Goal: Task Accomplishment & Management: Manage account settings

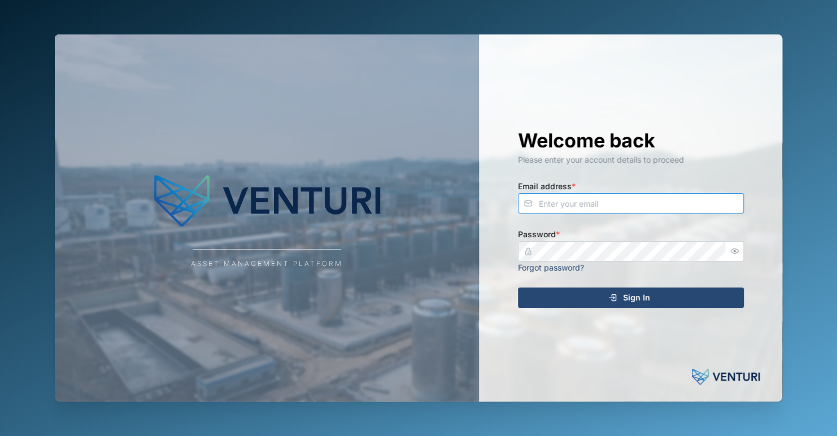
type input "[EMAIL_ADDRESS][DOMAIN_NAME]"
drag, startPoint x: 649, startPoint y: 307, endPoint x: 636, endPoint y: 305, distance: 12.6
click at [647, 306] on div "Welcome back Please enter your account details to proceed Email address * [EMAI…" at bounding box center [630, 217] width 271 height 367
click at [599, 301] on div "Sign In" at bounding box center [629, 297] width 208 height 19
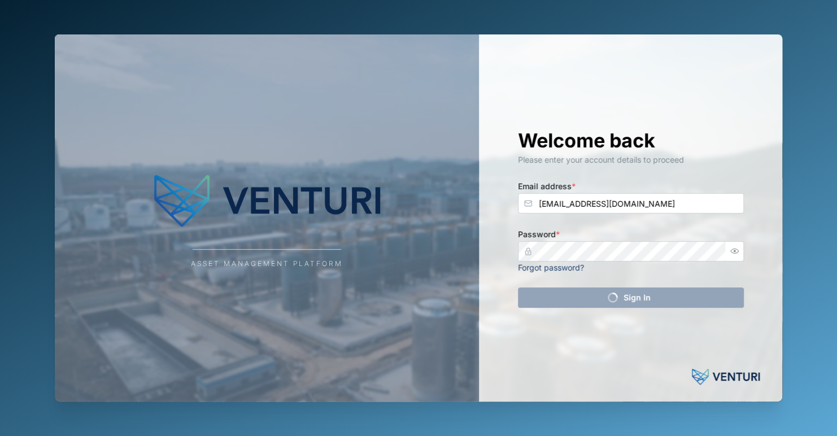
click at [333, 273] on div "Asset Management Platform" at bounding box center [267, 217] width 424 height 367
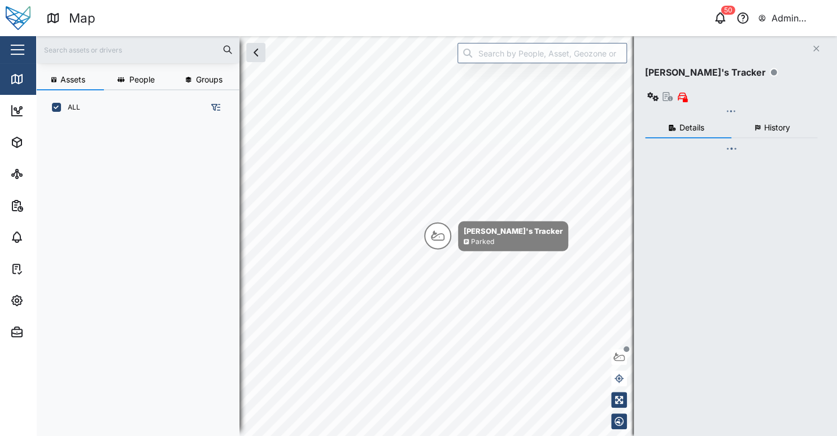
scroll to position [297, 176]
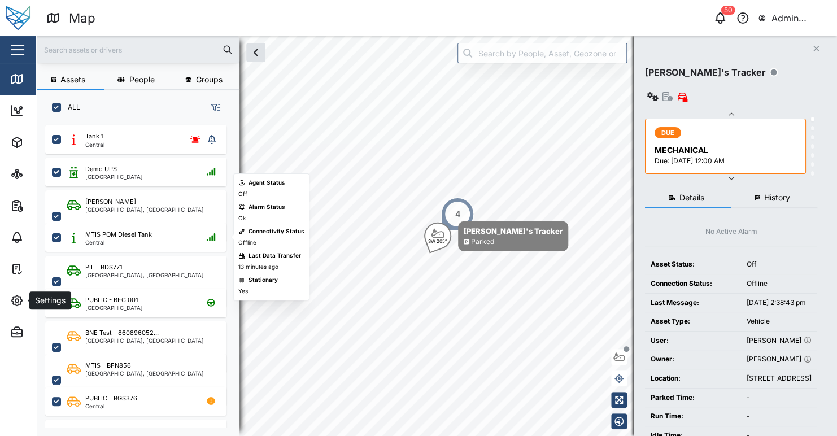
click at [25, 298] on div "Settings" at bounding box center [61, 301] width 103 height 14
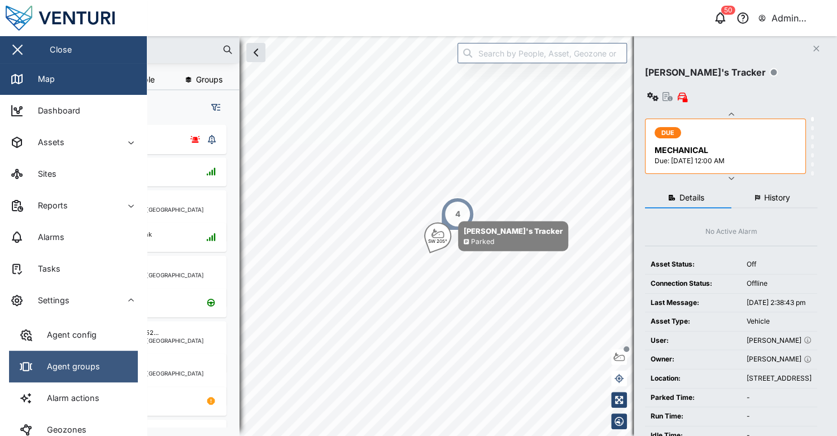
scroll to position [56, 0]
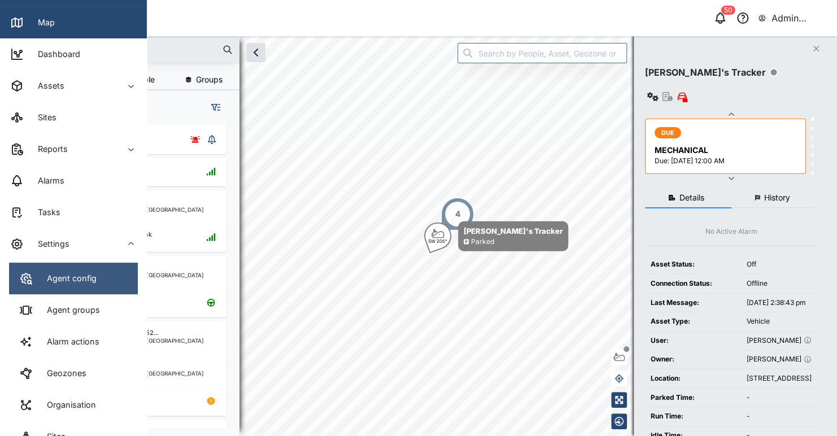
click at [93, 282] on div "Agent config" at bounding box center [67, 278] width 58 height 12
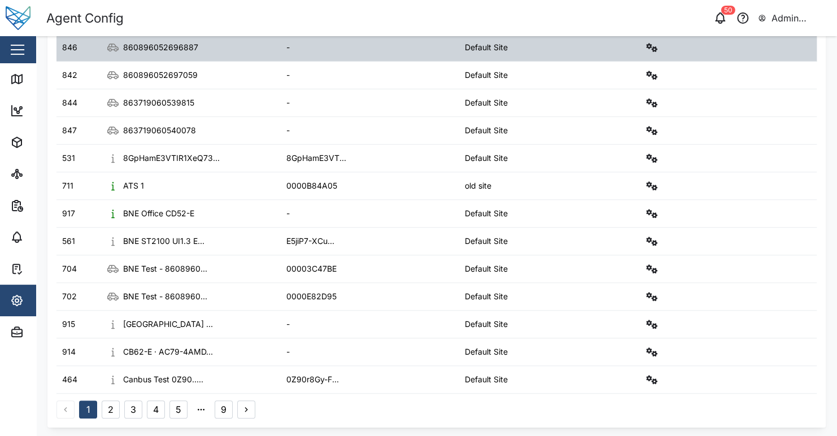
scroll to position [35, 0]
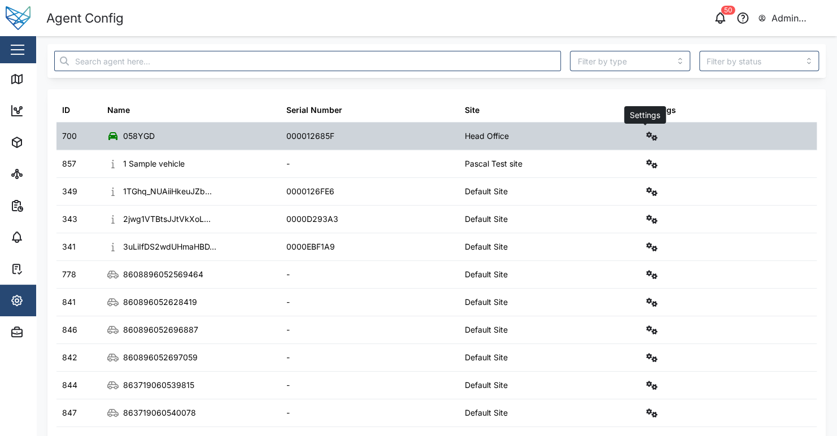
click at [646, 138] on icon "button" at bounding box center [651, 136] width 11 height 9
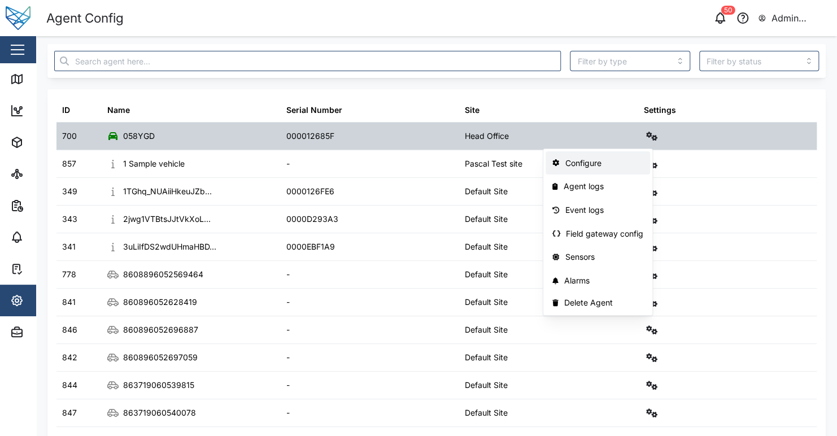
click at [625, 166] on div "Configure" at bounding box center [604, 163] width 79 height 12
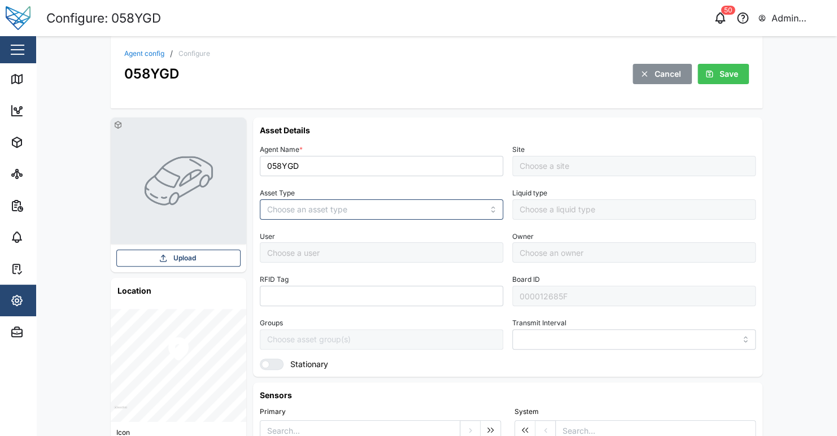
type input "MANUAL"
type input "VEHICLE"
type input "5 minutes"
type input "[PERSON_NAME]"
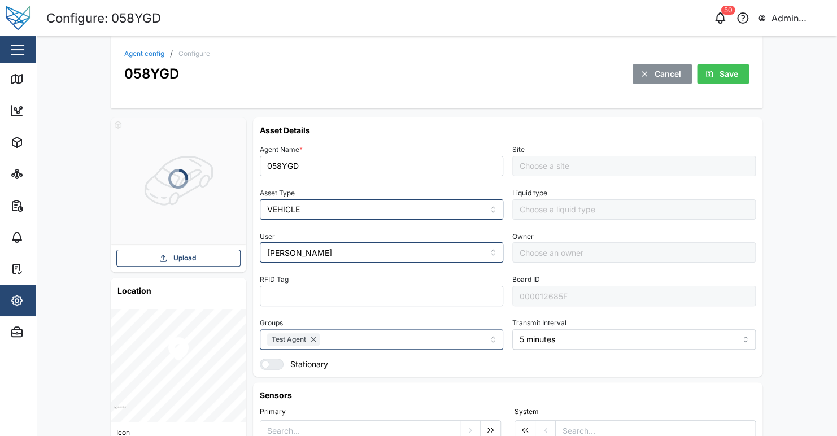
type input "[PERSON_NAME]"
type input "Head Office"
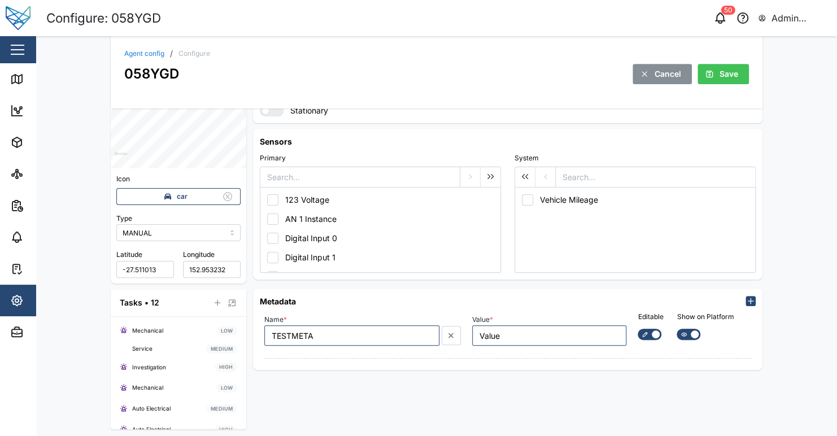
scroll to position [256, 0]
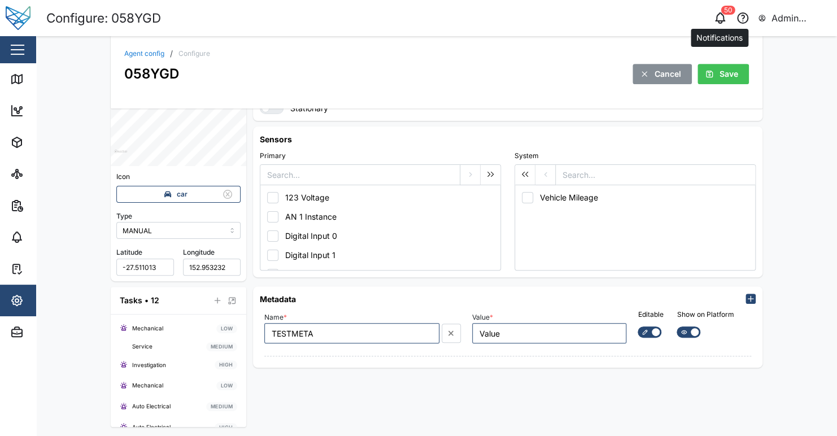
click at [721, 16] on icon "button" at bounding box center [721, 18] width 14 height 14
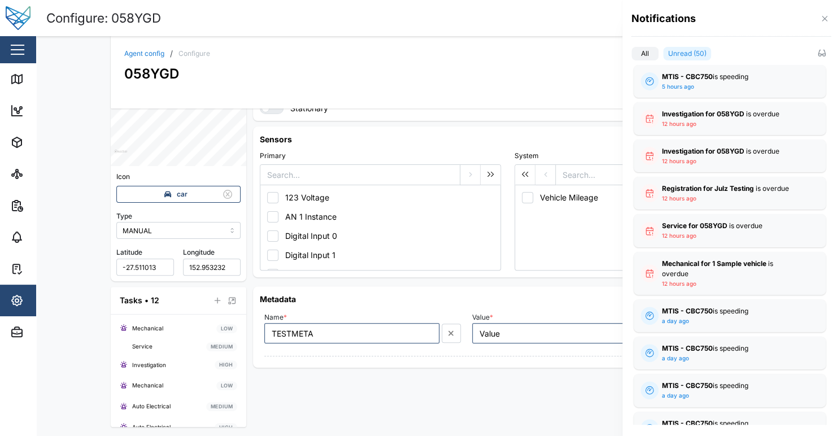
click at [824, 17] on icon "button" at bounding box center [824, 18] width 9 height 9
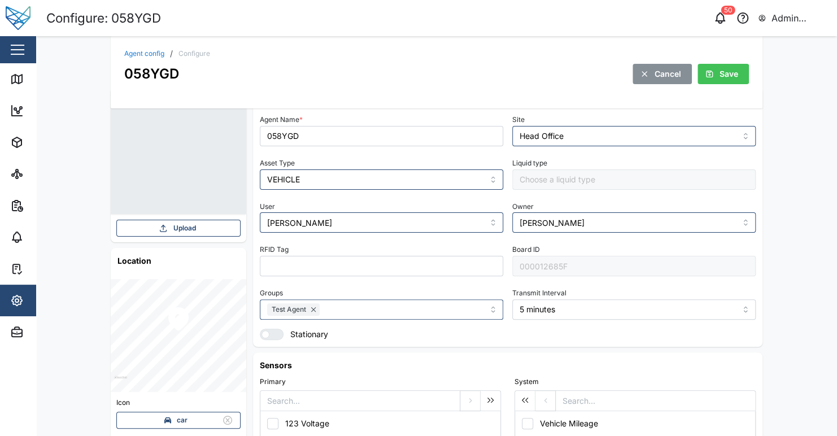
scroll to position [0, 0]
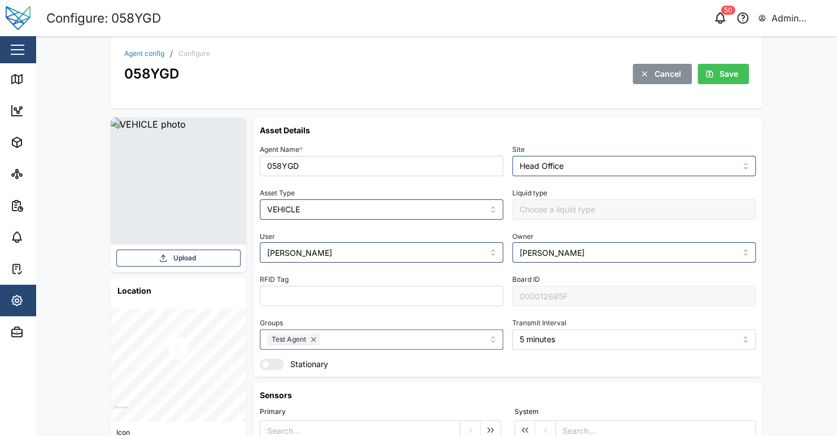
click at [316, 43] on div "Agent config / Configure 058YGD Cancel Save" at bounding box center [437, 72] width 652 height 72
click at [810, 188] on div "Agent config / Configure 058YGD Cancel Save Upload Location Icon car Type MANUA…" at bounding box center [436, 236] width 801 height 400
click at [805, 227] on div "Agent config / Configure 058YGD Cancel Save Upload Location Icon car Type MANUA…" at bounding box center [436, 236] width 801 height 400
click at [660, 250] on input "[PERSON_NAME]" at bounding box center [633, 252] width 243 height 20
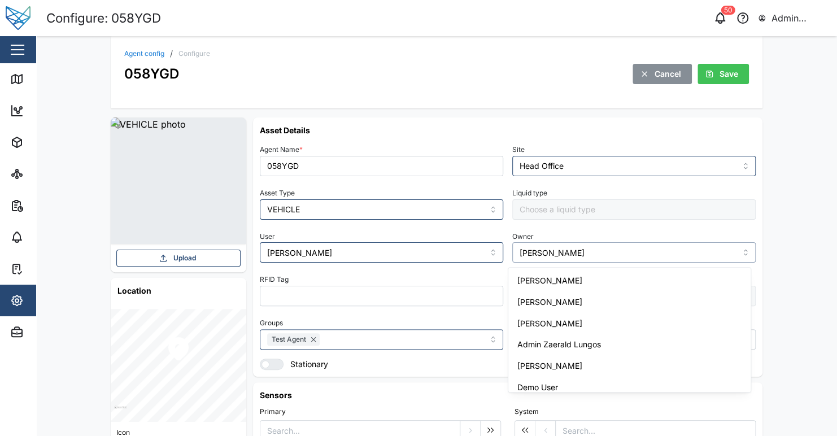
scroll to position [115, 0]
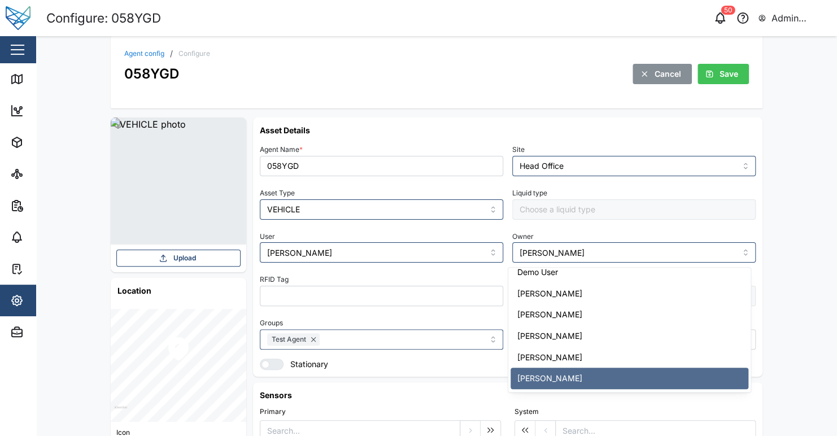
click at [654, 224] on div "Agent Name * 058YGD Site Head Office Asset Type VEHICLE Liquid type User [PERSO…" at bounding box center [508, 256] width 496 height 228
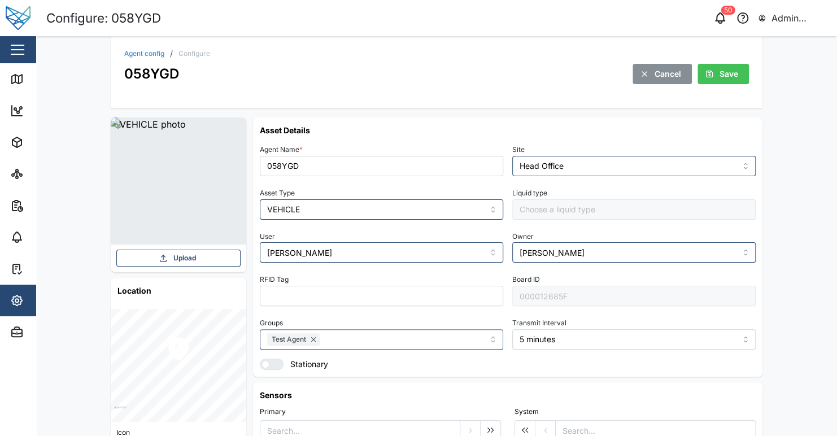
click at [355, 265] on div "Agent Name * 058YGD Site Head Office Asset Type VEHICLE Liquid type User [PERSO…" at bounding box center [508, 256] width 496 height 228
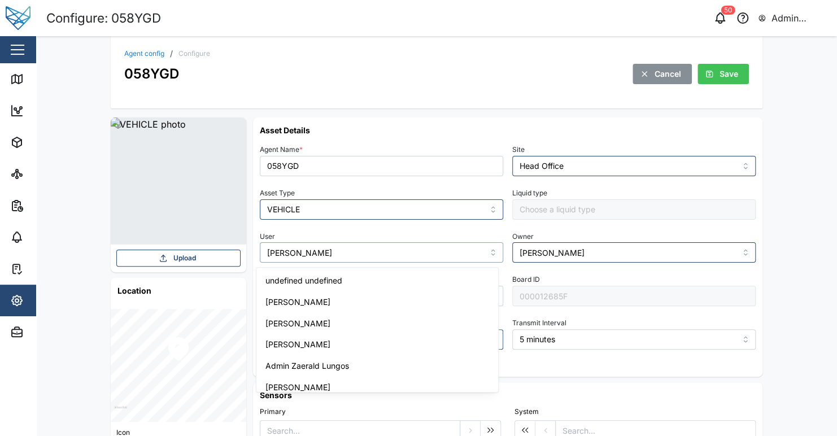
click at [354, 257] on input "[PERSON_NAME]" at bounding box center [381, 252] width 243 height 20
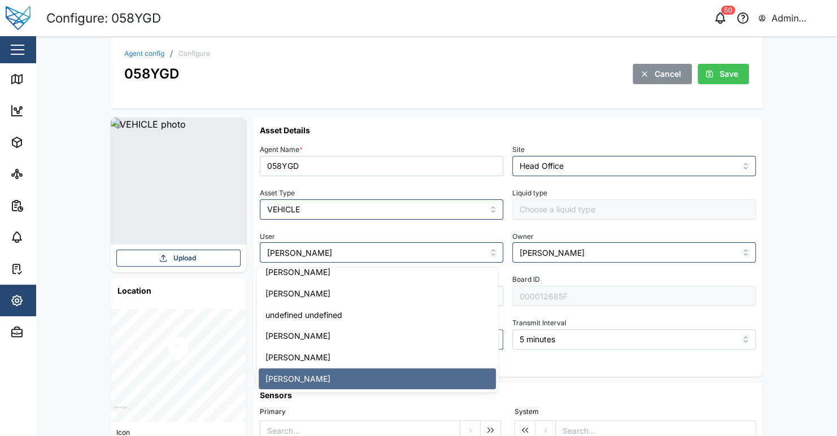
click at [361, 229] on div "User [PERSON_NAME]" at bounding box center [381, 246] width 243 height 34
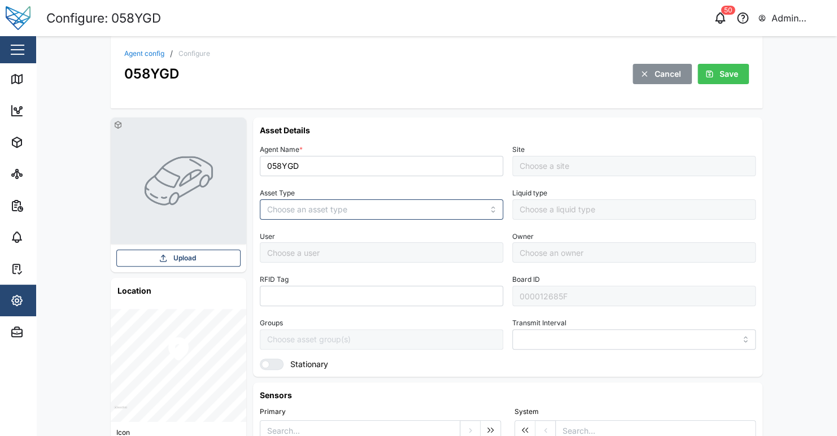
type input "MANUAL"
type input "VEHICLE"
type input "5 minutes"
type input "Head Office"
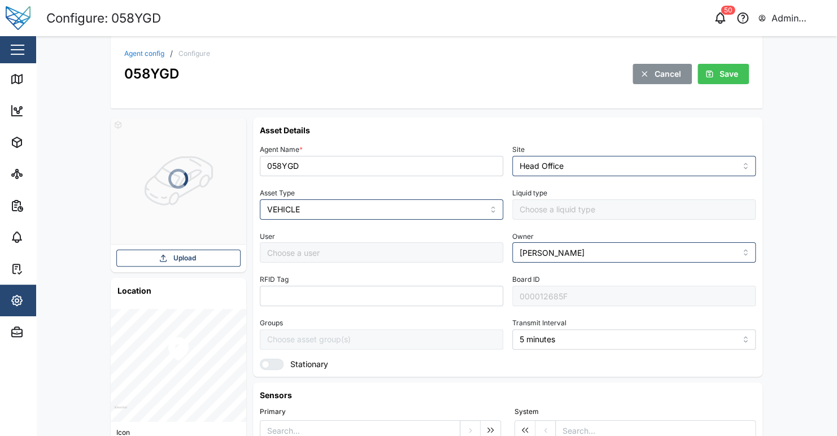
type input "[PERSON_NAME]"
